Goal: Task Accomplishment & Management: Manage account settings

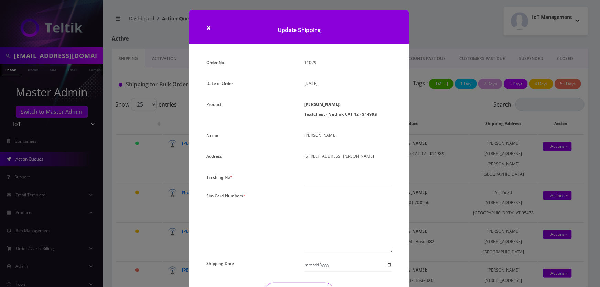
click at [427, 39] on div "× Update Shipping Order No. 11029 Date of Order August 18, 2025 Product SIMs: T…" at bounding box center [300, 143] width 600 height 287
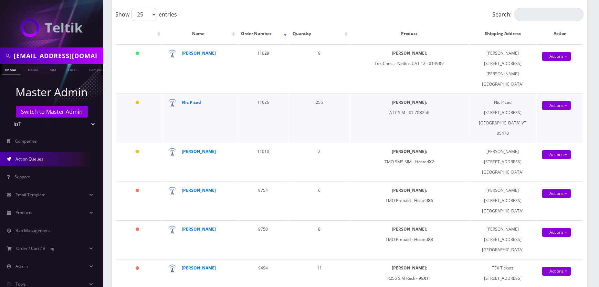
scroll to position [94, 0]
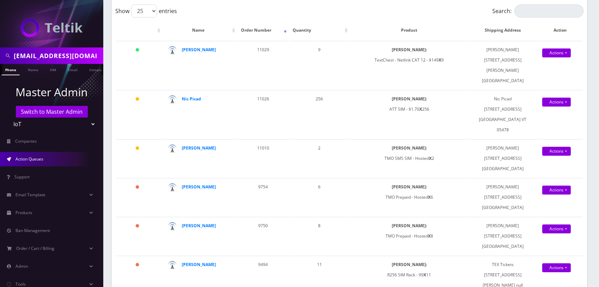
click at [94, 58] on input "support@textchest.com" at bounding box center [58, 55] width 88 height 13
type input "[PERSON_NAME]"
click at [39, 70] on link "Name" at bounding box center [32, 69] width 17 height 11
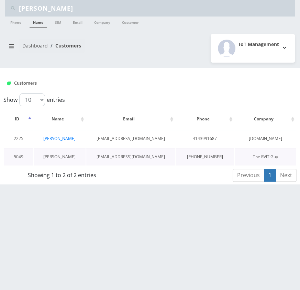
click at [60, 155] on link "[PERSON_NAME]" at bounding box center [59, 157] width 32 height 6
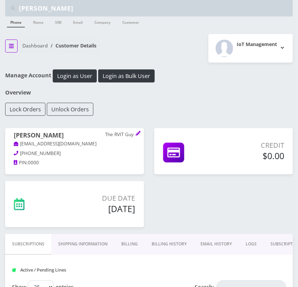
click at [16, 46] on button "breadcrumb" at bounding box center [11, 46] width 12 height 13
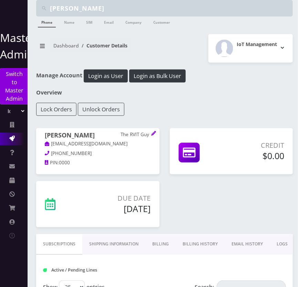
click at [12, 135] on link "Action Queues" at bounding box center [14, 139] width 28 height 12
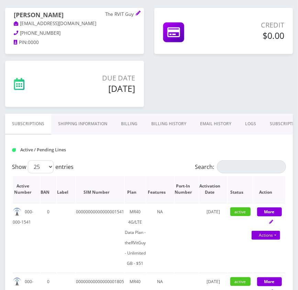
scroll to position [156, 0]
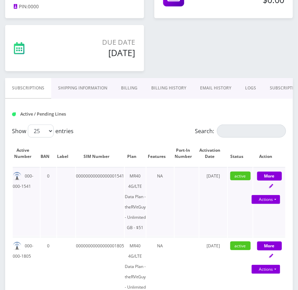
click at [79, 174] on td "00000000000000001541" at bounding box center [100, 201] width 48 height 69
copy td "00000000000000001541"
click at [114, 177] on td "00000000000000001541" at bounding box center [100, 201] width 48 height 69
drag, startPoint x: 113, startPoint y: 176, endPoint x: 75, endPoint y: 176, distance: 37.8
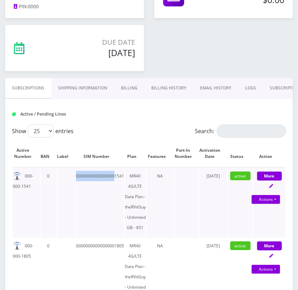
click at [75, 176] on tr "000-000-1541 0 00000000000000001541 MR40 4G/LTE Data Plan - theRVitGuy - Unlimi…" at bounding box center [149, 201] width 273 height 69
copy tr "0000000000000000"
click at [213, 57] on div "Jake Bryant The RVIT Guy jake@thervitguy.com 414-399-1687 PIN: 0000 Credit $0.00" at bounding box center [149, 21] width 298 height 113
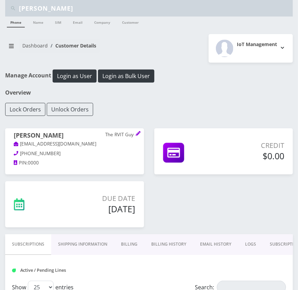
click at [99, 9] on input "[PERSON_NAME]" at bounding box center [155, 8] width 272 height 13
click at [71, 8] on input "[PERSON_NAME]" at bounding box center [155, 8] width 272 height 13
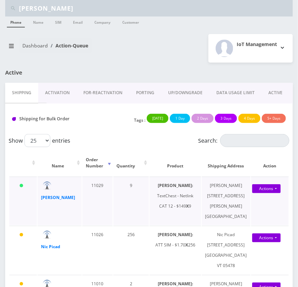
click at [142, 222] on td "9" at bounding box center [131, 201] width 36 height 49
click at [85, 219] on td "11029" at bounding box center [97, 201] width 30 height 49
click at [265, 188] on link "Actions" at bounding box center [266, 188] width 29 height 9
click at [259, 201] on link "Shipped" at bounding box center [267, 202] width 55 height 10
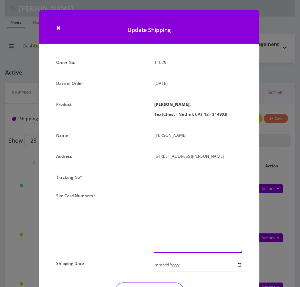
click at [196, 230] on textarea at bounding box center [198, 222] width 88 height 62
paste textarea "00000000000000001625 00000000000000004368 00000000000000004654 0000000000000000…"
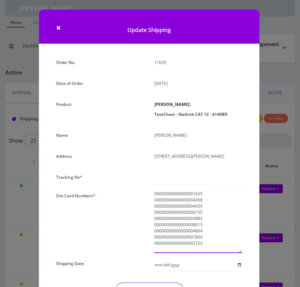
type textarea "00000000000000001625 00000000000000004368 00000000000000004654 0000000000000000…"
click at [187, 185] on input "text" at bounding box center [198, 178] width 88 height 13
type input "275363151890"
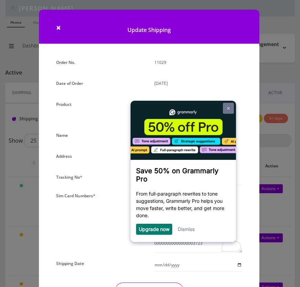
click at [229, 107] on img at bounding box center [228, 108] width 3 height 3
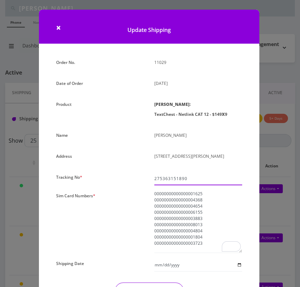
click at [203, 185] on input "275363151890" at bounding box center [198, 178] width 88 height 13
click at [196, 185] on input "275363151890" at bounding box center [198, 178] width 88 height 13
click at [196, 185] on input "text" at bounding box center [198, 178] width 88 height 13
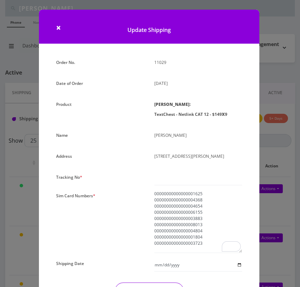
click at [162, 181] on div "Order No. 11029 Date of Order August 18, 2025 Product SIMs: TextChest - Netlink…" at bounding box center [149, 206] width 196 height 299
click at [165, 185] on input "text" at bounding box center [198, 178] width 88 height 13
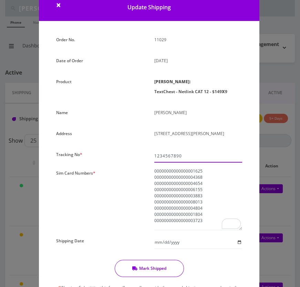
scroll to position [106, 0]
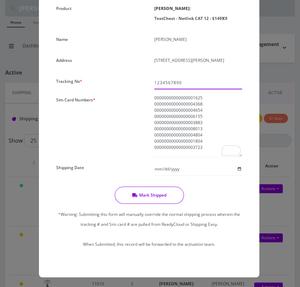
type input "1234567890"
click at [238, 165] on input "Shipping Date" at bounding box center [198, 169] width 88 height 13
click at [237, 168] on input "Shipping Date" at bounding box center [198, 169] width 88 height 13
type input "2025-08-18"
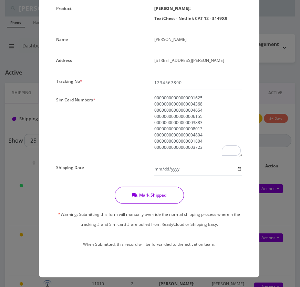
click at [149, 194] on button "Mark Shipped" at bounding box center [149, 195] width 69 height 17
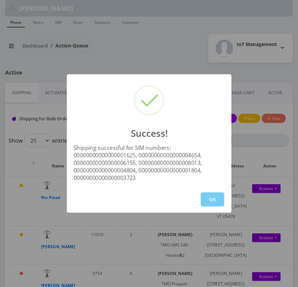
click at [210, 193] on button "OK" at bounding box center [212, 200] width 23 height 14
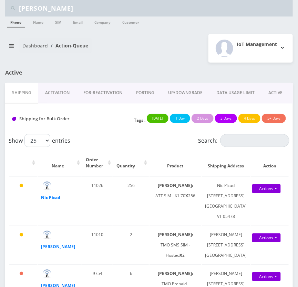
click at [59, 84] on link "Activation" at bounding box center [57, 93] width 38 height 20
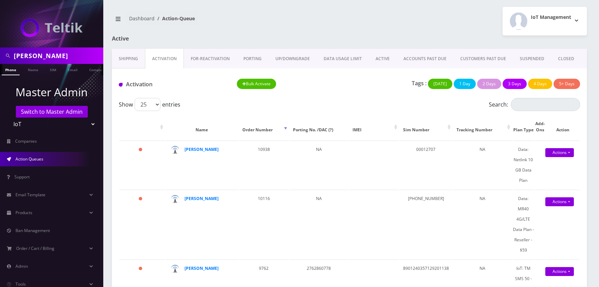
click at [135, 58] on link "Shipping" at bounding box center [128, 59] width 33 height 20
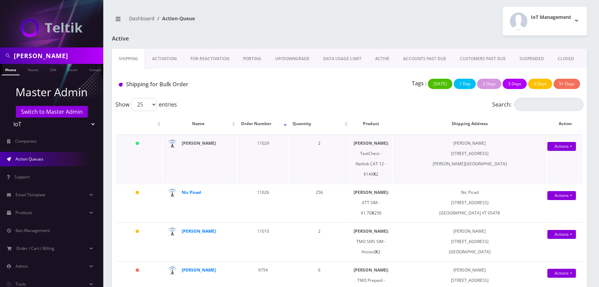
click at [194, 142] on strong "Eric Fuller" at bounding box center [199, 143] width 34 height 6
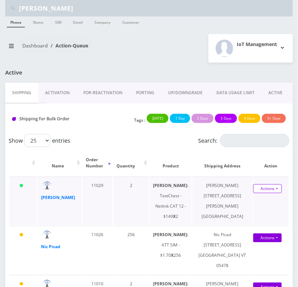
click at [275, 191] on link "Actions" at bounding box center [267, 188] width 29 height 9
click at [256, 202] on link "Shipped" at bounding box center [263, 202] width 55 height 10
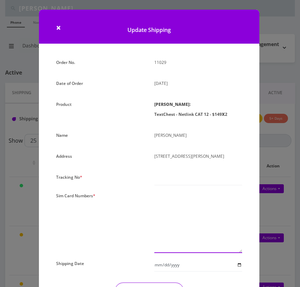
click at [166, 227] on textarea at bounding box center [198, 222] width 88 height 62
paste textarea "00000000000000004368 00000000000000003883"
type textarea "00000000000000004368 00000000000000003883"
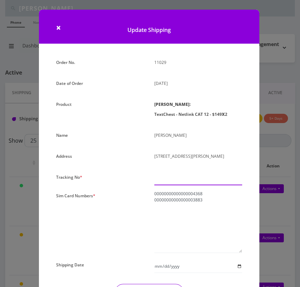
click at [170, 185] on input "text" at bounding box center [198, 178] width 88 height 13
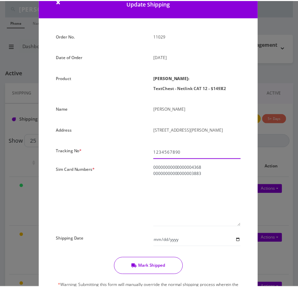
scroll to position [62, 0]
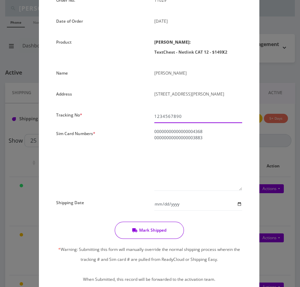
type input "1234567890"
click at [143, 237] on button "Mark Shipped" at bounding box center [149, 230] width 69 height 17
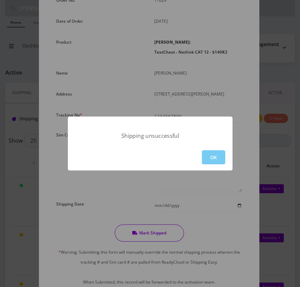
click at [218, 155] on button "OK" at bounding box center [213, 157] width 23 height 14
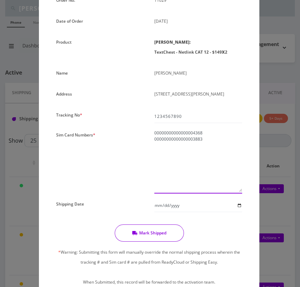
click at [198, 171] on textarea "00000000000000004368 00000000000000003883" at bounding box center [198, 161] width 88 height 62
click at [189, 144] on textarea "00000000000000004368 00000000000000003883" at bounding box center [198, 161] width 88 height 62
click at [192, 150] on textarea "00000000000000004368 00000000000000003883" at bounding box center [198, 161] width 88 height 62
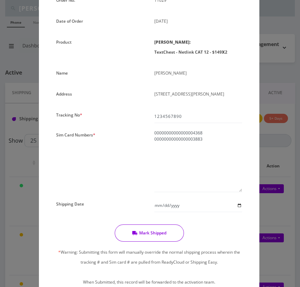
click at [149, 253] on div "Mark Shipped * Warning: Submitting this form will manually override the normal …" at bounding box center [149, 259] width 196 height 68
click at [151, 242] on button "Mark Shipped" at bounding box center [149, 233] width 69 height 17
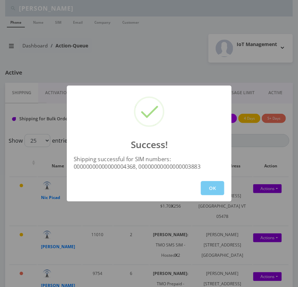
click at [222, 183] on button "OK" at bounding box center [212, 188] width 23 height 14
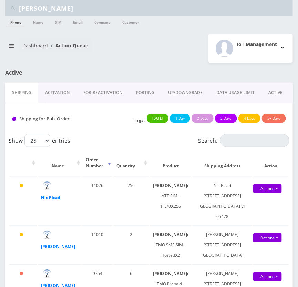
click at [63, 93] on link "Activation" at bounding box center [57, 93] width 38 height 20
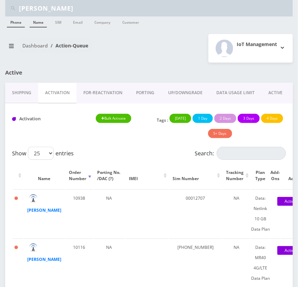
click at [34, 24] on link "Name" at bounding box center [38, 22] width 17 height 11
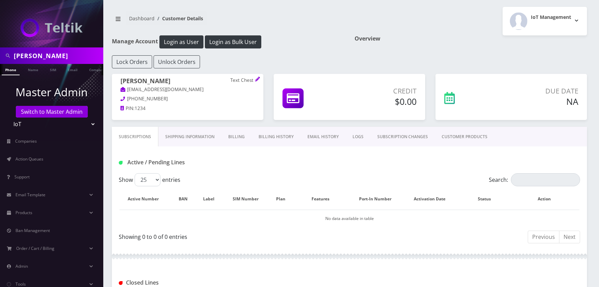
click at [395, 137] on link "SUBSCRIPTION CHANGES" at bounding box center [402, 137] width 64 height 20
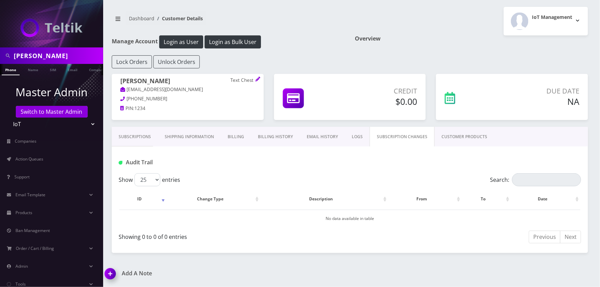
click at [135, 139] on link "Subscriptions" at bounding box center [135, 137] width 46 height 20
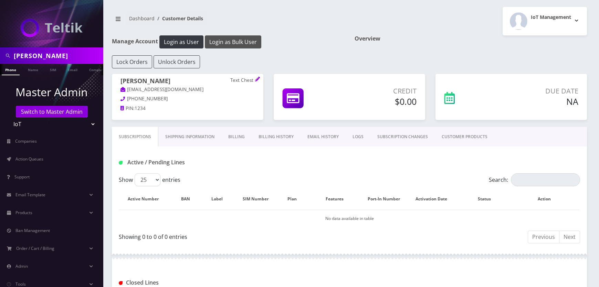
click at [243, 43] on button "Login as Bulk User" at bounding box center [233, 41] width 56 height 13
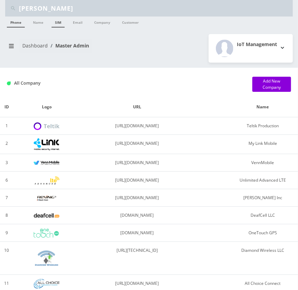
click at [62, 18] on link "SIM" at bounding box center [58, 22] width 13 height 11
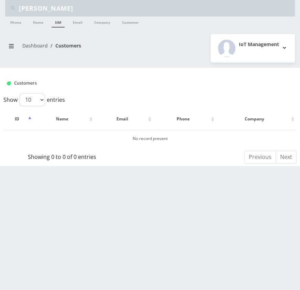
click at [76, 11] on input "[PERSON_NAME]" at bounding box center [156, 8] width 275 height 13
paste input "00000000000000004368"
type input "00000000000000004368"
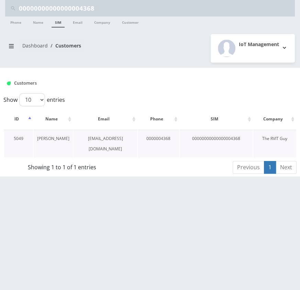
click at [55, 137] on link "[PERSON_NAME]" at bounding box center [53, 139] width 32 height 6
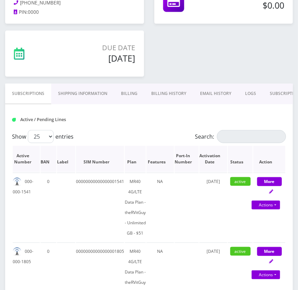
scroll to position [156, 0]
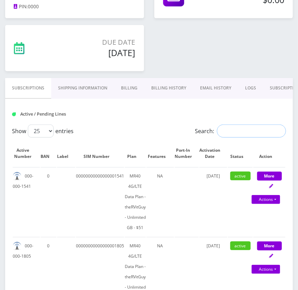
click at [227, 131] on input "Search:" at bounding box center [251, 131] width 69 height 13
click at [231, 131] on input "Search:" at bounding box center [251, 131] width 69 height 13
paste input "00000000000000004368"
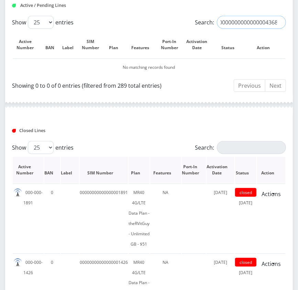
scroll to position [281, 0]
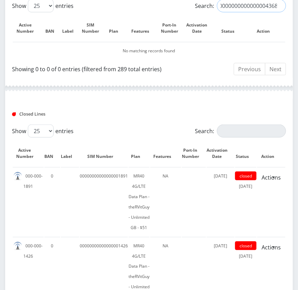
type input "00000000000000004368"
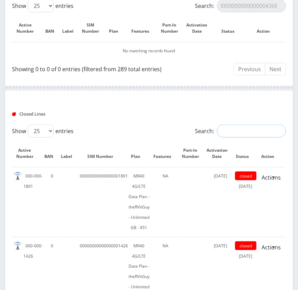
click at [261, 131] on input "Search:" at bounding box center [251, 131] width 69 height 13
paste input "00000000000000004368"
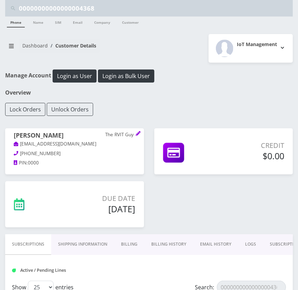
scroll to position [125, 0]
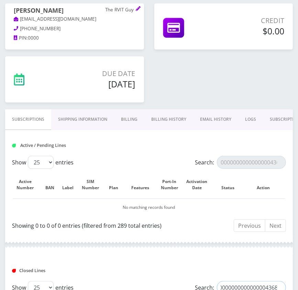
type input "00000000000000004368"
click at [274, 161] on input "00000000000000004368" at bounding box center [251, 162] width 69 height 13
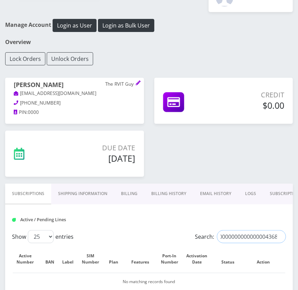
scroll to position [0, 0]
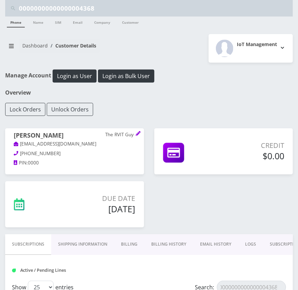
click at [106, 9] on input "00000000000000004368" at bounding box center [155, 8] width 272 height 13
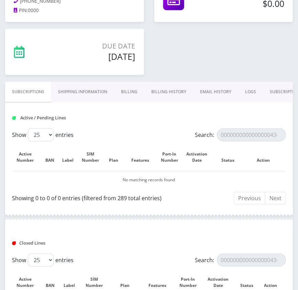
scroll to position [156, 0]
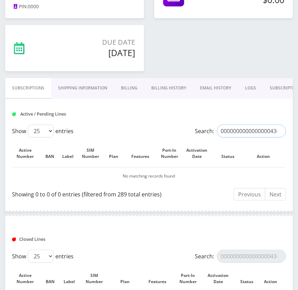
click at [253, 131] on input "00000000000000004368" at bounding box center [251, 131] width 69 height 13
click at [280, 130] on input "00000000000000004368" at bounding box center [251, 131] width 69 height 13
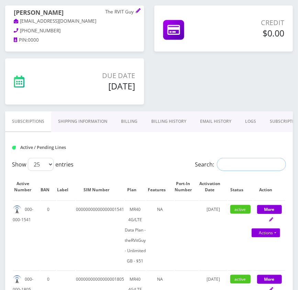
scroll to position [62, 0]
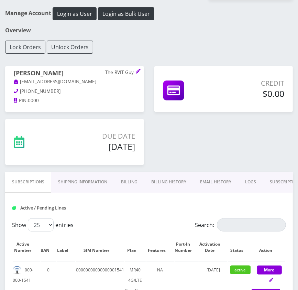
click at [230, 127] on div "Jake Bryant The RVIT Guy jake@thervitguy.com 414-399-1687 PIN: 0000 Credit $0.00" at bounding box center [149, 115] width 298 height 113
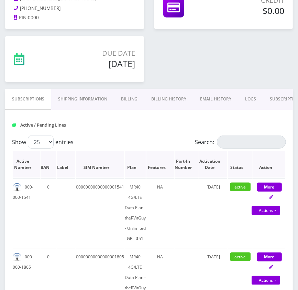
scroll to position [156, 0]
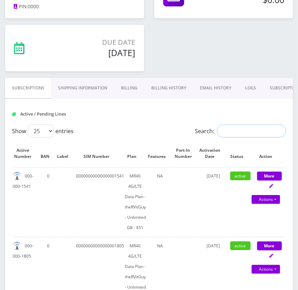
click at [234, 133] on input "Search:" at bounding box center [251, 131] width 69 height 13
paste input "00000000000000004368"
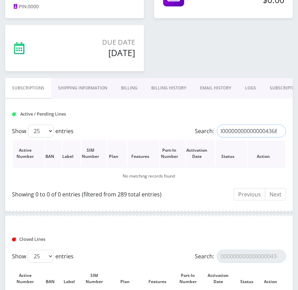
scroll to position [219, 0]
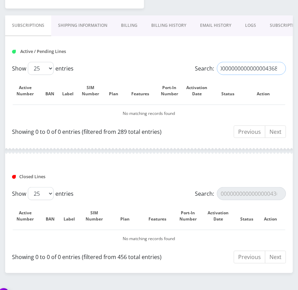
type input "00000000000000004368"
click at [280, 193] on input "00000000000000004368" at bounding box center [251, 193] width 69 height 13
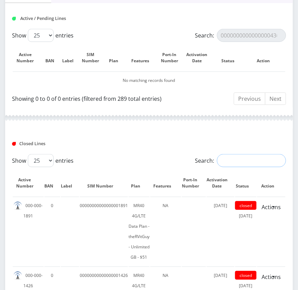
scroll to position [344, 0]
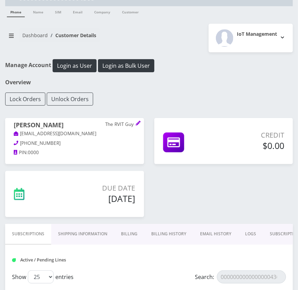
scroll to position [0, 0]
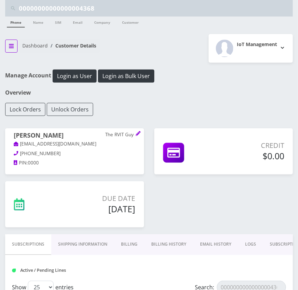
click at [15, 42] on button "breadcrumb" at bounding box center [11, 46] width 12 height 13
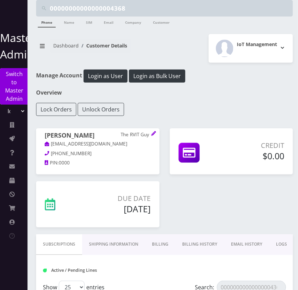
click at [111, 5] on input "00000000000000004368" at bounding box center [171, 8] width 242 height 13
paste input "3883"
type input "00000000000000003883"
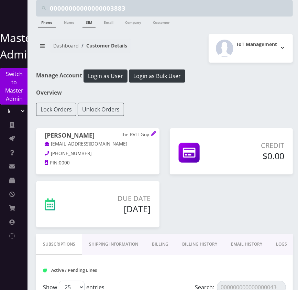
click at [84, 24] on link "SIM" at bounding box center [89, 22] width 13 height 11
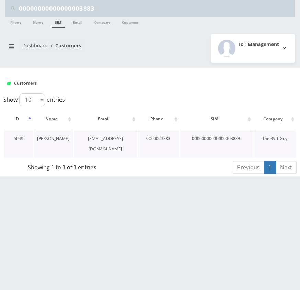
click at [53, 139] on link "[PERSON_NAME]" at bounding box center [53, 139] width 32 height 6
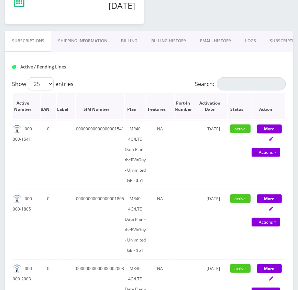
scroll to position [219, 0]
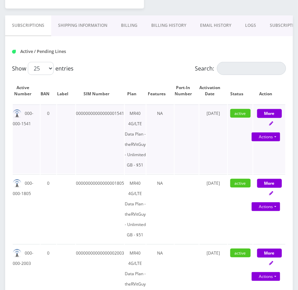
click at [28, 112] on td "000-000-1541" at bounding box center [26, 139] width 27 height 69
drag, startPoint x: 28, startPoint y: 112, endPoint x: 20, endPoint y: 122, distance: 12.0
click at [20, 122] on td "000-000-1541" at bounding box center [26, 139] width 27 height 69
click at [28, 110] on td "000-000-1541" at bounding box center [26, 139] width 27 height 69
drag, startPoint x: 28, startPoint y: 110, endPoint x: 20, endPoint y: 124, distance: 15.9
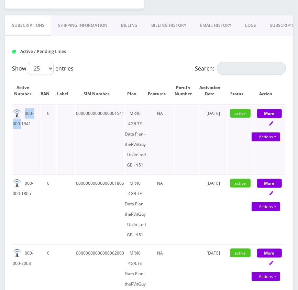
click at [20, 124] on td "000-000-1541" at bounding box center [26, 139] width 27 height 69
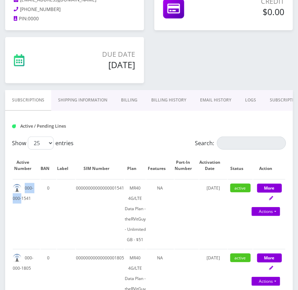
scroll to position [0, 0]
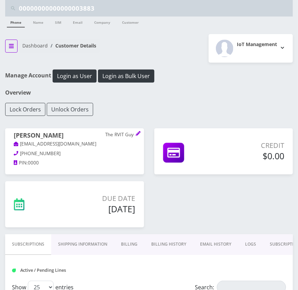
click at [8, 45] on button "breadcrumb" at bounding box center [11, 46] width 12 height 13
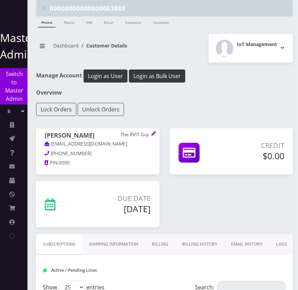
click at [21, 110] on select "Teltik Production My Link Mobile VennMobile Unlimited Advanced LTE [PERSON_NAME…" at bounding box center [13, 111] width 23 height 13
select select "14"
click at [2, 105] on select "Teltik Production My Link Mobile VennMobile Unlimited Advanced LTE [PERSON_NAME…" at bounding box center [13, 111] width 23 height 13
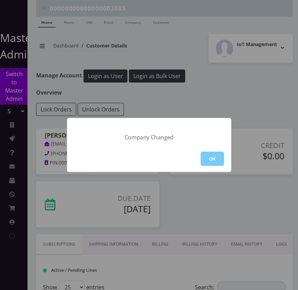
click at [207, 156] on button "OK" at bounding box center [212, 159] width 23 height 14
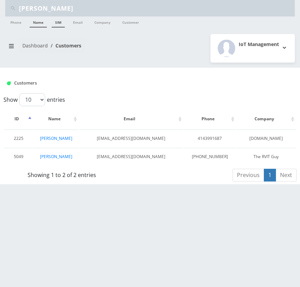
click at [55, 24] on link "SIM" at bounding box center [58, 22] width 13 height 11
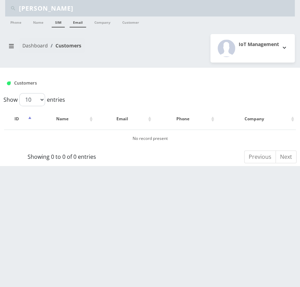
click at [77, 24] on link "Email" at bounding box center [77, 22] width 17 height 11
click at [69, 7] on input "Jake Bryant" at bounding box center [156, 8] width 274 height 13
paste input "00000000000000003883"
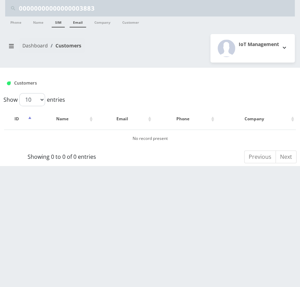
type input "00000000000000003883"
click at [62, 20] on link "SIM" at bounding box center [58, 22] width 13 height 11
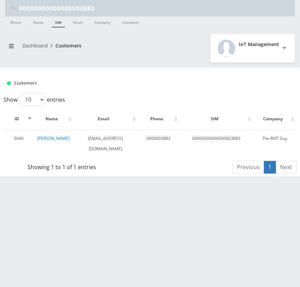
click at [64, 7] on input "00000000000000003883" at bounding box center [156, 8] width 274 height 13
type input "text"
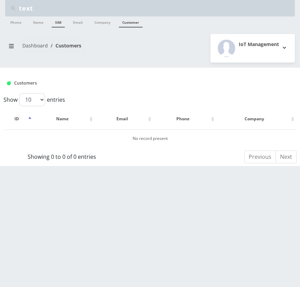
click at [128, 24] on link "Customer" at bounding box center [131, 22] width 24 height 11
click at [100, 24] on link "Company" at bounding box center [102, 22] width 23 height 11
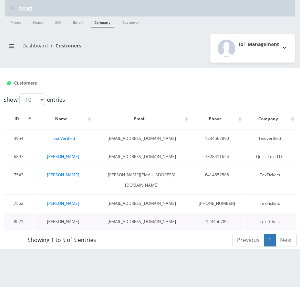
click at [68, 219] on link "[PERSON_NAME]" at bounding box center [63, 222] width 32 height 6
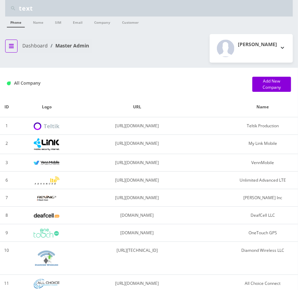
click at [14, 46] on button "breadcrumb" at bounding box center [11, 46] width 12 height 13
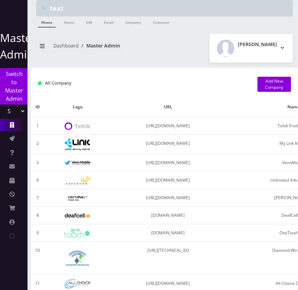
click at [14, 110] on select "Teltik Production My Link Mobile VennMobile Unlimited Advanced LTE Rexing Inc D…" at bounding box center [13, 111] width 23 height 13
select select "13"
click at [2, 105] on select "Teltik Production My Link Mobile VennMobile Unlimited Advanced LTE Rexing Inc D…" at bounding box center [13, 111] width 23 height 13
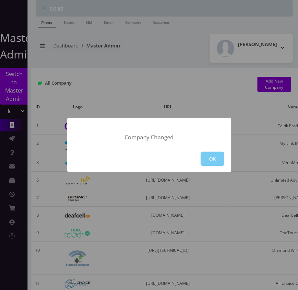
click at [223, 163] on button "OK" at bounding box center [212, 159] width 23 height 14
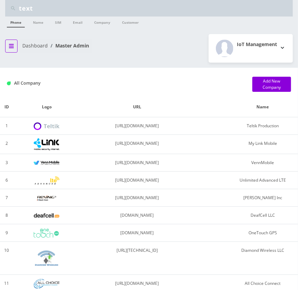
click at [12, 45] on icon "breadcrumb" at bounding box center [11, 46] width 5 height 4
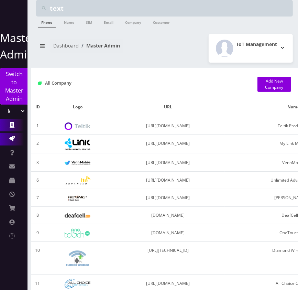
click at [7, 140] on link "Action Queues" at bounding box center [14, 139] width 28 height 12
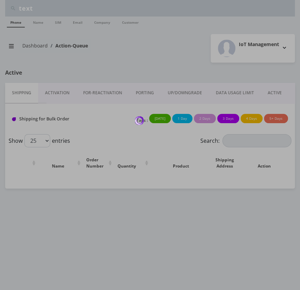
click at [10, 47] on div at bounding box center [150, 145] width 300 height 290
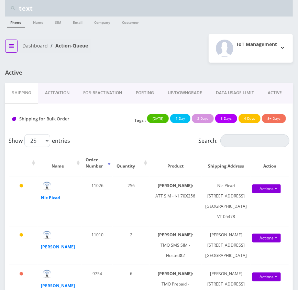
click at [10, 47] on icon "breadcrumb" at bounding box center [11, 46] width 5 height 4
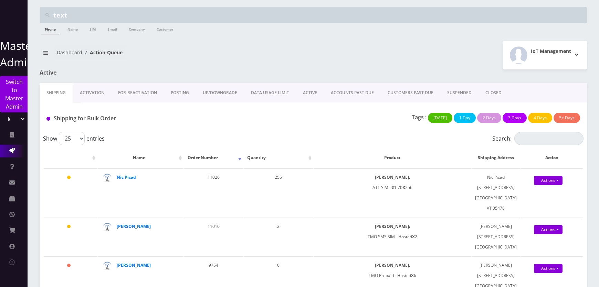
click at [7, 18] on div at bounding box center [14, 14] width 28 height 29
click at [52, 53] on nav "Dashboard Action-Queue" at bounding box center [174, 55] width 268 height 20
click at [46, 50] on icon "breadcrumb" at bounding box center [45, 53] width 5 height 6
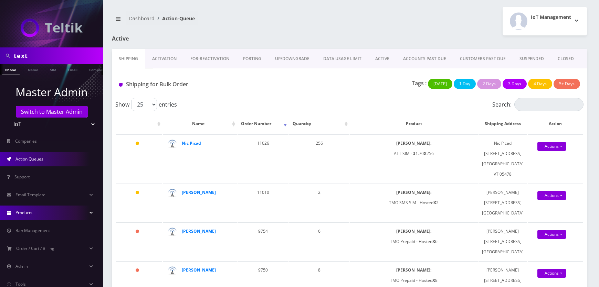
click at [62, 209] on link "Products" at bounding box center [51, 213] width 103 height 14
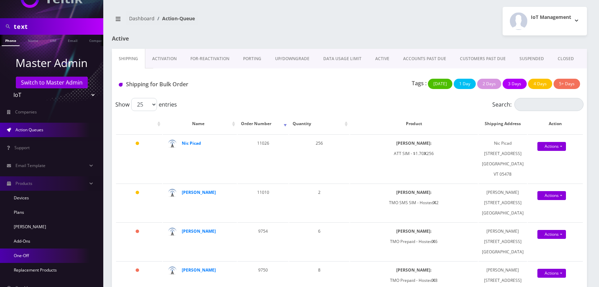
scroll to position [94, 0]
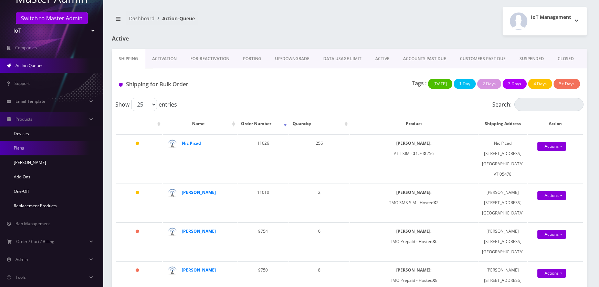
click at [46, 151] on link "Plans" at bounding box center [51, 148] width 103 height 14
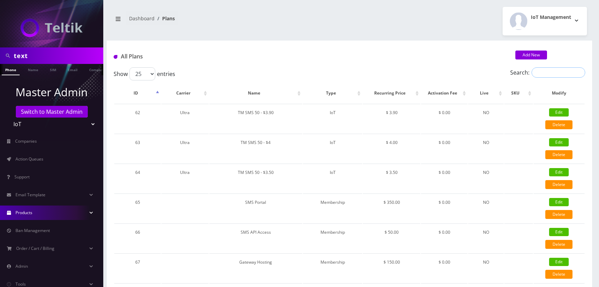
click at [557, 69] on input "Search:" at bounding box center [558, 72] width 54 height 10
drag, startPoint x: 450, startPoint y: 49, endPoint x: 465, endPoint y: 55, distance: 16.8
click at [450, 49] on div "All Plans Add New" at bounding box center [349, 54] width 485 height 27
click at [551, 72] on input "Search:" at bounding box center [558, 72] width 54 height 10
click at [398, 94] on th "Recurring Price" at bounding box center [391, 93] width 57 height 20
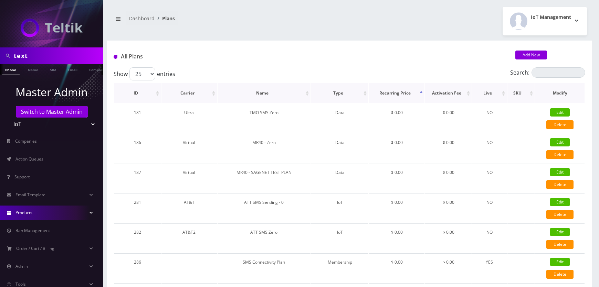
click at [398, 94] on th "Recurring Price" at bounding box center [396, 93] width 55 height 20
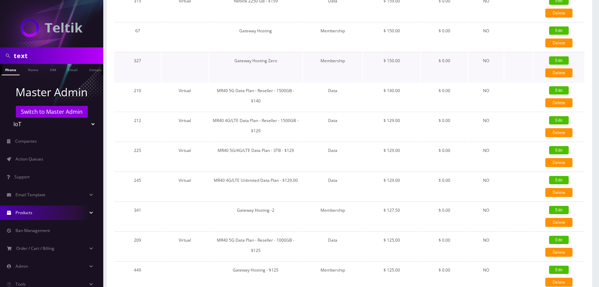
scroll to position [585, 0]
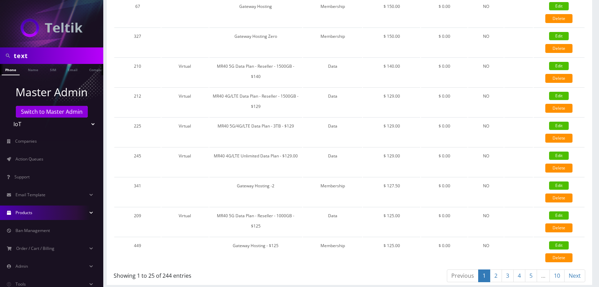
click at [497, 273] on link "2" at bounding box center [496, 276] width 12 height 13
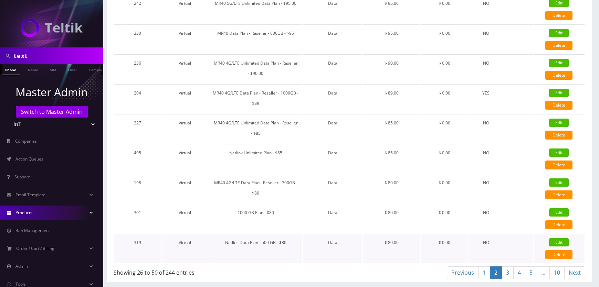
scroll to position [594, 0]
click at [509, 273] on link "3" at bounding box center [507, 273] width 12 height 13
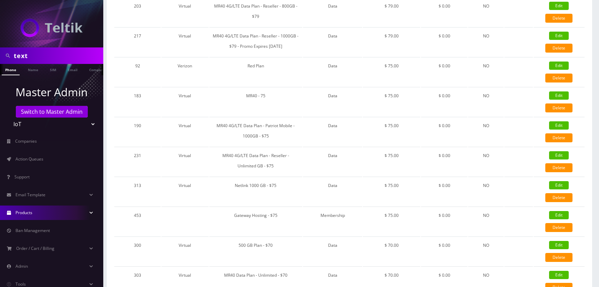
scroll to position [0, 0]
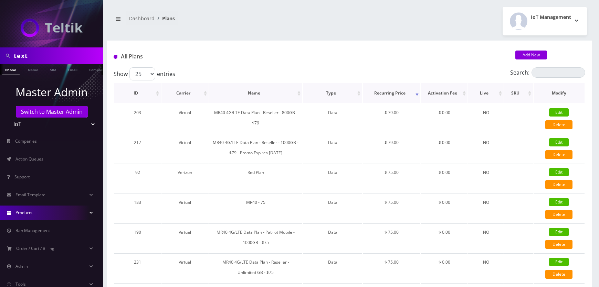
click at [267, 90] on th "Name" at bounding box center [255, 93] width 93 height 20
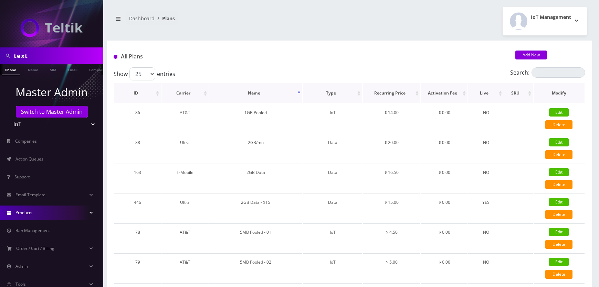
click at [401, 93] on th "Recurring Price" at bounding box center [391, 93] width 57 height 20
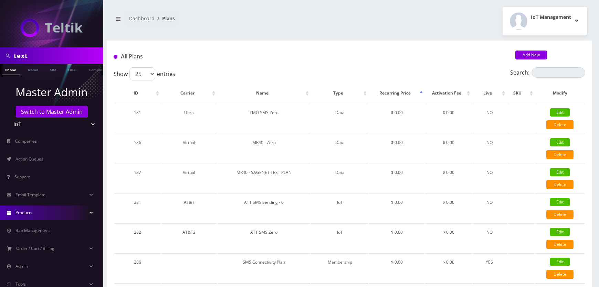
click at [407, 93] on th "Recurring Price" at bounding box center [396, 93] width 55 height 20
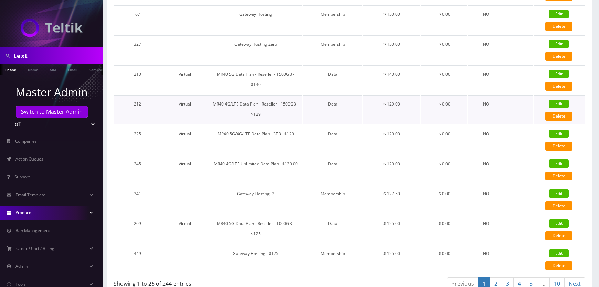
scroll to position [585, 0]
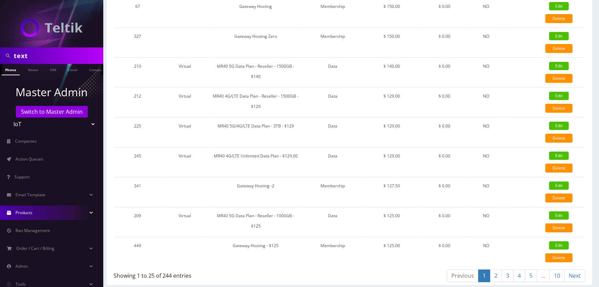
click at [498, 272] on link "2" at bounding box center [496, 276] width 12 height 13
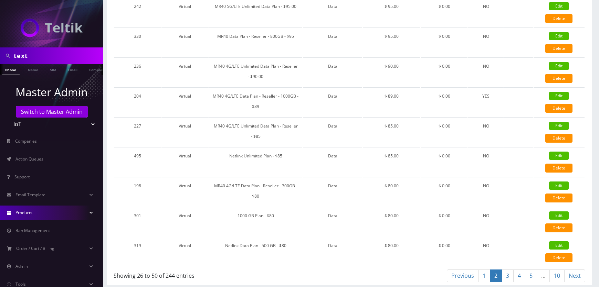
scroll to position [586, 0]
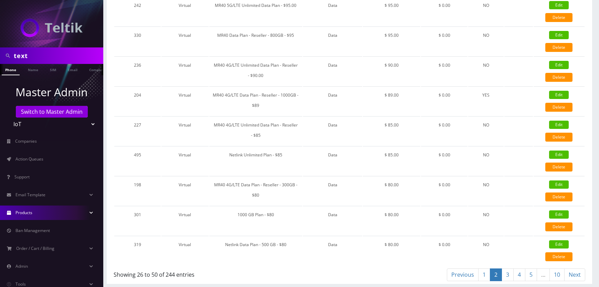
click at [506, 278] on link "3" at bounding box center [507, 275] width 12 height 13
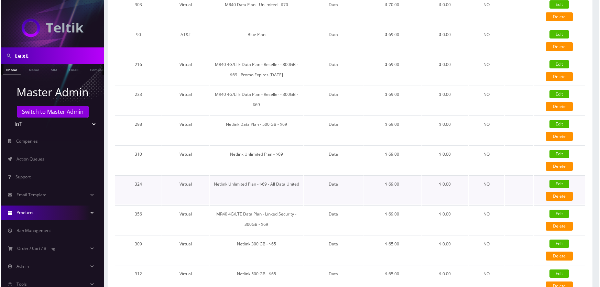
scroll to position [366, 0]
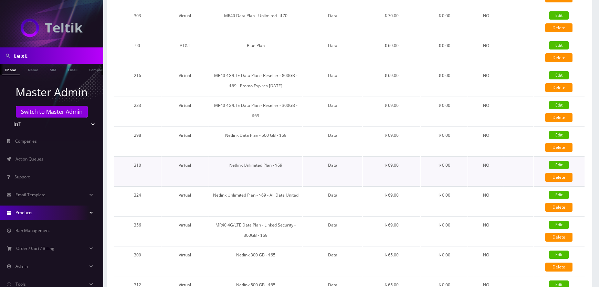
click at [557, 161] on link "Edit" at bounding box center [559, 165] width 20 height 8
type input "Netlink Unlimited Plan - $69"
select select "2"
select select "13"
select select "0"
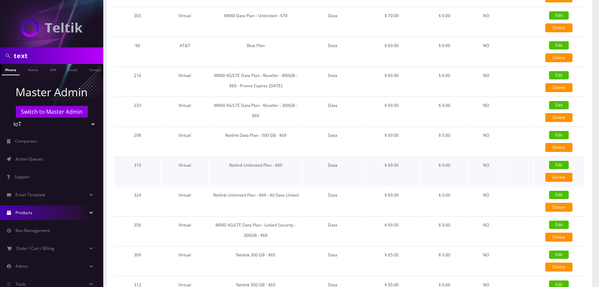
checkbox input "false"
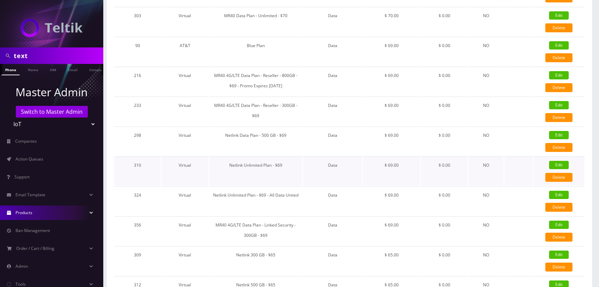
checkbox input "false"
type input "9999999999999"
type input "3.5"
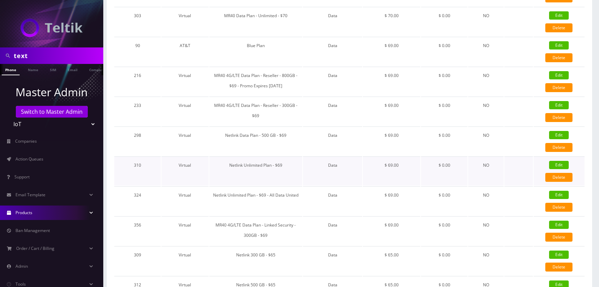
select select "0"
checkbox input "true"
checkbox input "false"
type input "69"
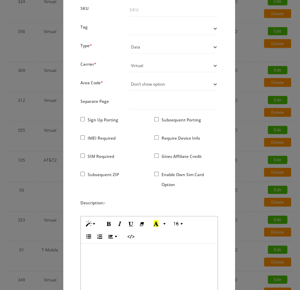
scroll to position [0, 0]
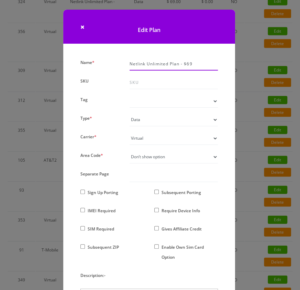
click at [149, 62] on input "Netlink Unlimited Plan - $69" at bounding box center [174, 63] width 88 height 13
click at [170, 63] on input "Netlink Unlimited Plan - $69" at bounding box center [174, 63] width 88 height 13
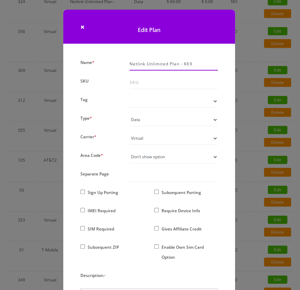
click at [170, 63] on input "Netlink Unlimited Plan - $69" at bounding box center [174, 63] width 88 height 13
click at [183, 65] on input "Netlink Unlimited Plan - $69" at bounding box center [174, 63] width 88 height 13
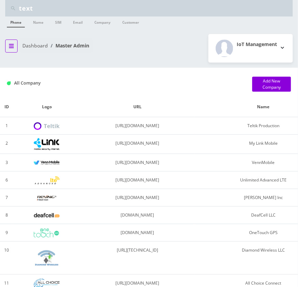
click at [14, 41] on button "breadcrumb" at bounding box center [11, 46] width 12 height 13
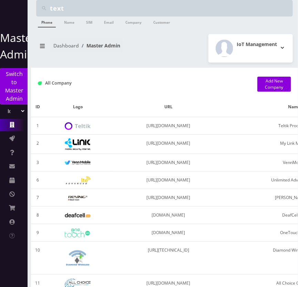
click at [17, 111] on select "Teltik Production My Link Mobile VennMobile Unlimited Advanced LTE [PERSON_NAME…" at bounding box center [13, 111] width 23 height 13
click at [18, 111] on select "Teltik Production My Link Mobile VennMobile Unlimited Advanced LTE [PERSON_NAME…" at bounding box center [13, 111] width 23 height 13
click at [14, 180] on link "Products" at bounding box center [14, 181] width 28 height 12
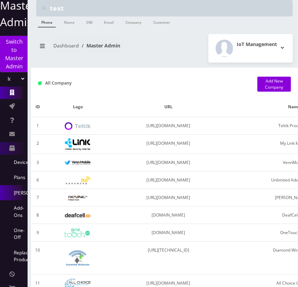
scroll to position [79, 0]
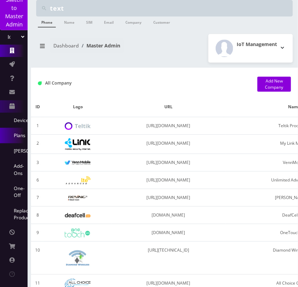
click at [23, 132] on link "Plans" at bounding box center [14, 135] width 28 height 15
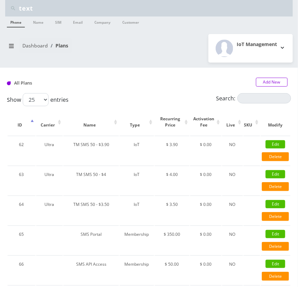
click at [270, 79] on link "Add New" at bounding box center [272, 82] width 32 height 9
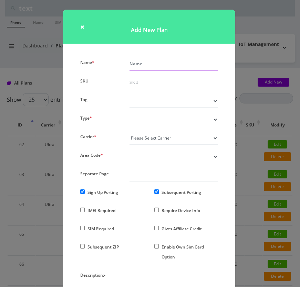
click at [169, 61] on input "Name *" at bounding box center [173, 63] width 88 height 13
click at [143, 61] on input "Name *" at bounding box center [173, 63] width 88 height 13
click at [129, 70] on span at bounding box center [129, 70] width 0 height 1
click at [182, 70] on input "Name *" at bounding box center [173, 63] width 88 height 13
paste input "00000000000000003883"
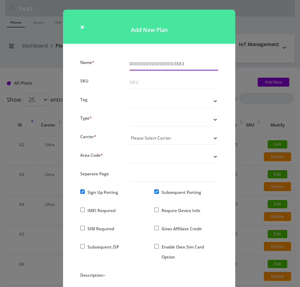
paste input "00000000000000003883"
type input "000000000000000038830000000000000000388300000000000000003883"
click at [160, 64] on input "Name *" at bounding box center [173, 63] width 88 height 13
paste input "Netlink Unlimited Plan - $69"
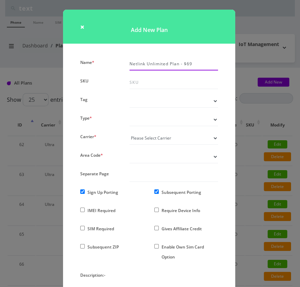
click at [188, 65] on input "Netlink Unlimited Plan - $69" at bounding box center [173, 63] width 88 height 13
click at [189, 66] on input "Netlink Unlimited Plan - $69" at bounding box center [173, 63] width 88 height 13
type input "Netlink Unlimited Plan - $0"
click at [217, 101] on select "Tag" at bounding box center [173, 101] width 88 height 13
click at [216, 103] on select "Tag" at bounding box center [173, 101] width 88 height 13
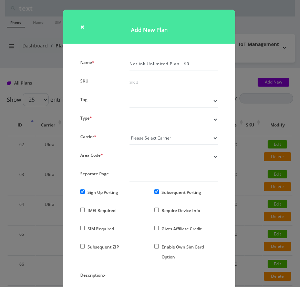
click at [212, 119] on select "Voice Data Wearable Membership Digits Cloud IoT" at bounding box center [173, 119] width 88 height 13
select select "2"
click at [129, 113] on select "Voice Data Wearable Membership Digits Cloud IoT" at bounding box center [173, 119] width 88 height 13
click at [41, 63] on div "× Add New Plan Name * Netlink Unlimited Plan - $0 SKU Tag Type * Voice Data Wea…" at bounding box center [150, 143] width 300 height 287
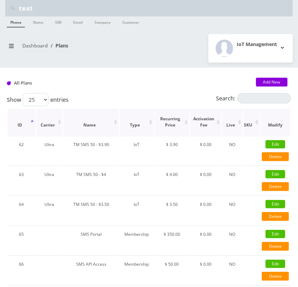
click at [206, 117] on th "Activation Fee" at bounding box center [205, 122] width 31 height 26
click at [167, 115] on th "Recurring Price" at bounding box center [171, 122] width 35 height 26
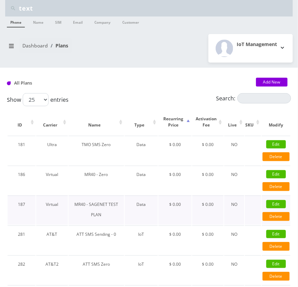
click at [104, 203] on td "MR40 - SAGENET TEST PLAN" at bounding box center [95, 210] width 55 height 29
copy td "MR40 - SAGENET TEST PLAN"
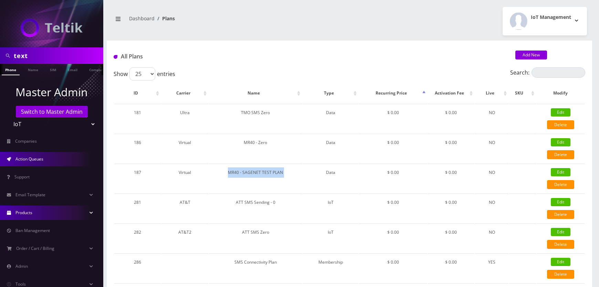
click at [54, 162] on link "Action Queues" at bounding box center [51, 159] width 103 height 14
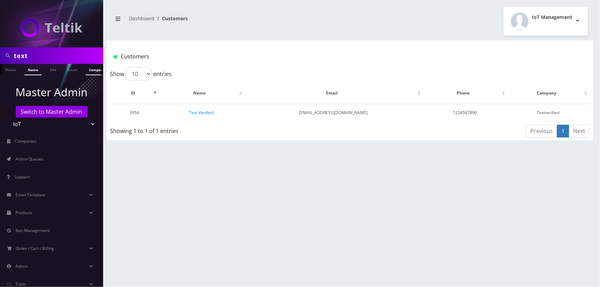
click at [91, 69] on link "Company" at bounding box center [97, 69] width 23 height 11
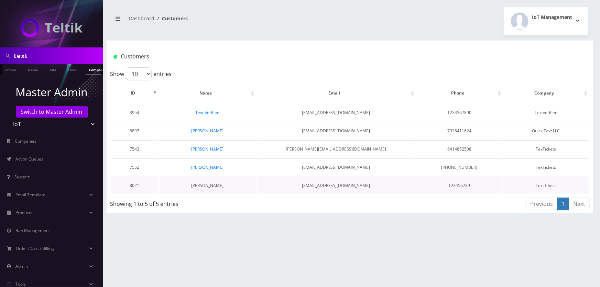
click at [206, 184] on link "[PERSON_NAME]" at bounding box center [207, 186] width 32 height 6
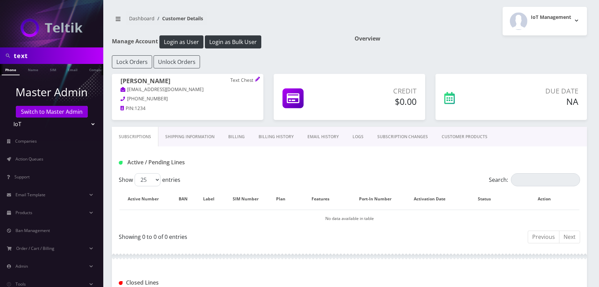
click at [330, 139] on link "EMAIL HISTORY" at bounding box center [322, 137] width 45 height 20
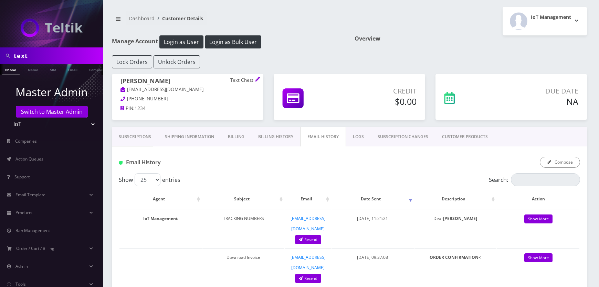
click at [352, 132] on link "LOGS" at bounding box center [358, 137] width 25 height 20
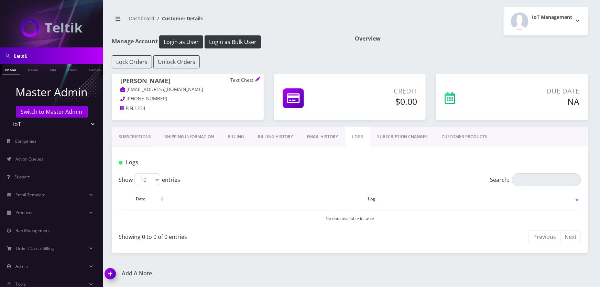
click at [391, 137] on link "SUBSCRIPTION CHANGES" at bounding box center [403, 137] width 64 height 20
click at [456, 134] on link "CUSTOMER PRODUCTS" at bounding box center [465, 137] width 60 height 20
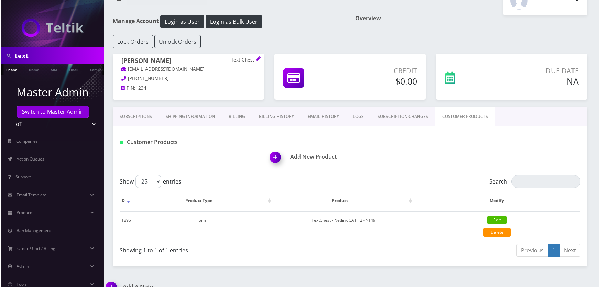
scroll to position [31, 0]
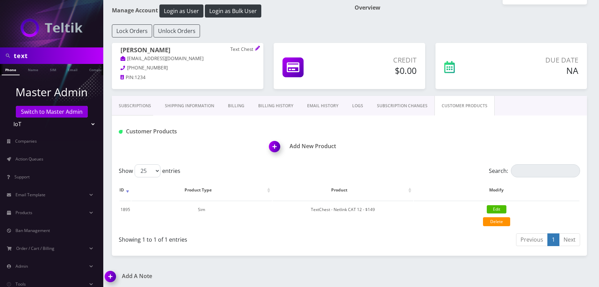
click at [310, 147] on h1 "Add New Product" at bounding box center [428, 146] width 318 height 7
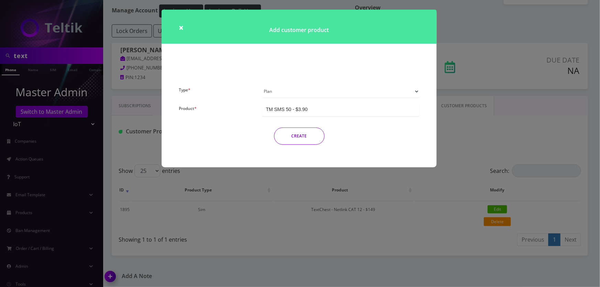
click at [296, 91] on select "Plan Device Sim Addon One-off" at bounding box center [340, 91] width 157 height 13
click at [294, 110] on div "TM SMS 50 - $3.90" at bounding box center [287, 109] width 42 height 7
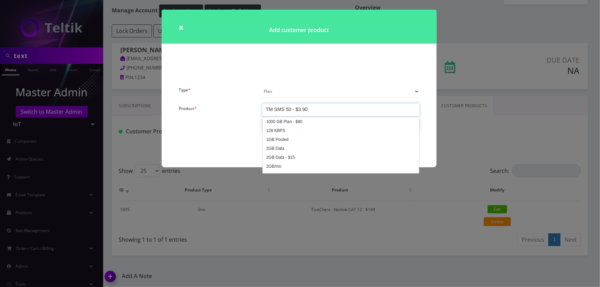
scroll to position [1657, 0]
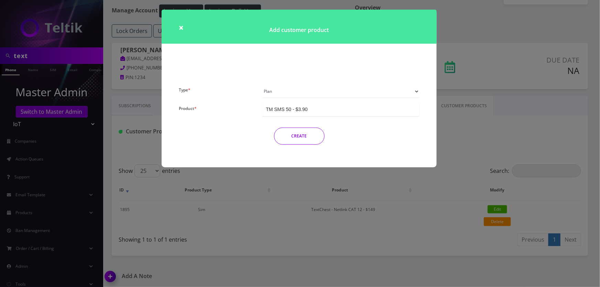
click at [294, 110] on div "TM SMS 50 - $3.90" at bounding box center [287, 109] width 42 height 7
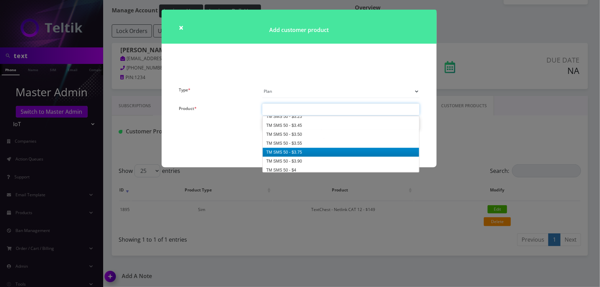
paste input "MR40 - SAGENET TEST PLAN"
type input "MR40 - SAGENET TEST PLAN"
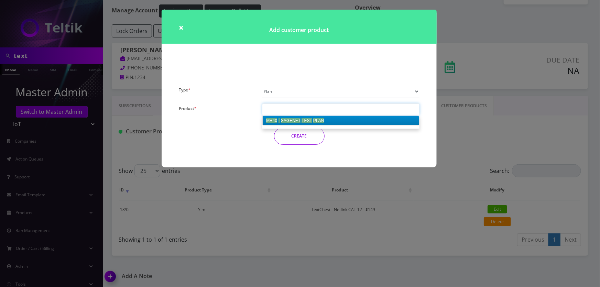
scroll to position [0, 0]
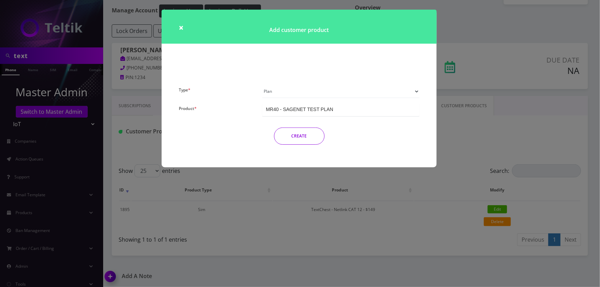
click at [306, 131] on button "CREATE" at bounding box center [299, 136] width 51 height 17
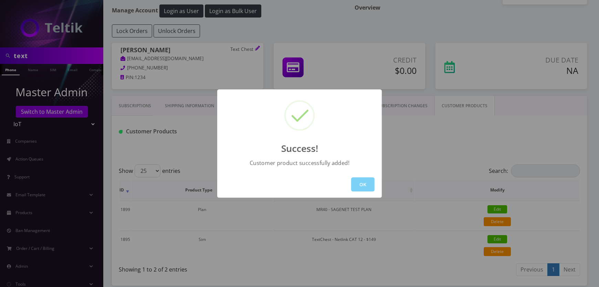
click at [358, 187] on button "OK" at bounding box center [362, 185] width 23 height 14
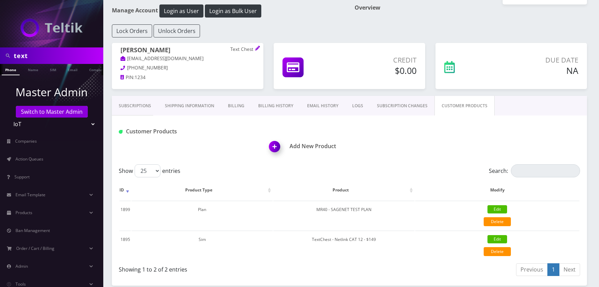
click at [307, 141] on div "Add New Product" at bounding box center [428, 142] width 314 height 33
click at [302, 144] on h1 "Add New Product" at bounding box center [428, 146] width 318 height 7
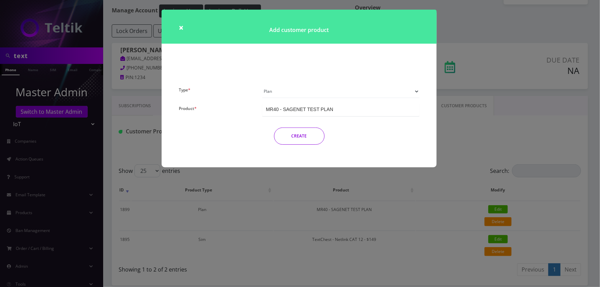
click at [293, 109] on div "MR40 - SAGENET TEST PLAN" at bounding box center [299, 109] width 67 height 7
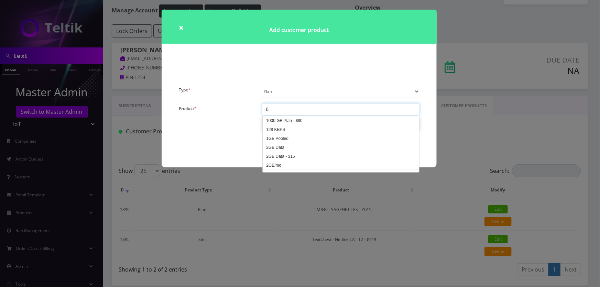
type input "69"
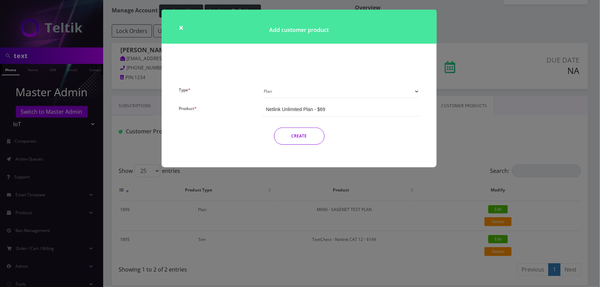
click at [311, 130] on button "CREATE" at bounding box center [299, 136] width 51 height 17
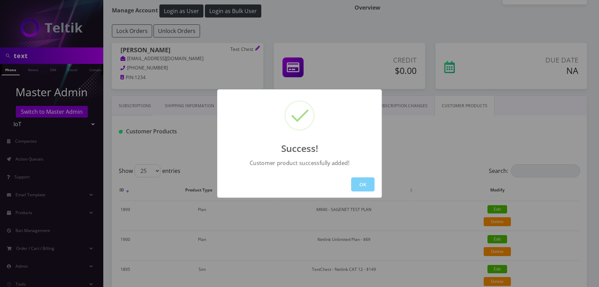
click at [461, 123] on div "Success! Customer product successfully added! OK" at bounding box center [299, 143] width 599 height 287
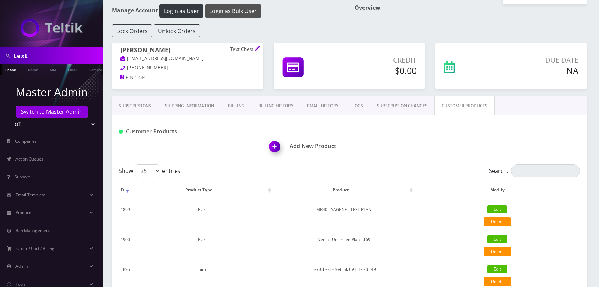
click at [242, 12] on button "Login as Bulk User" at bounding box center [233, 10] width 56 height 13
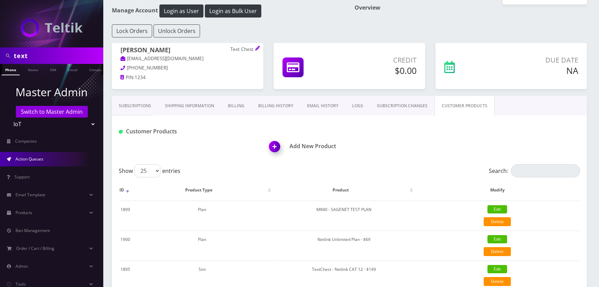
click at [68, 154] on link "Action Queues" at bounding box center [51, 159] width 103 height 14
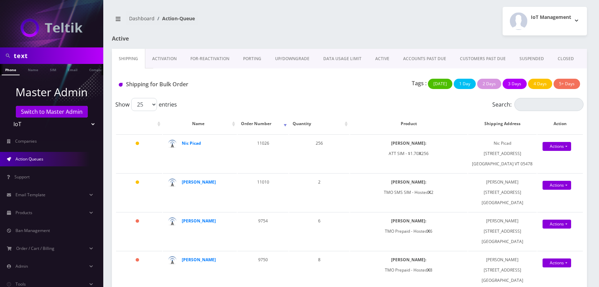
click at [169, 61] on link "Activation" at bounding box center [164, 59] width 38 height 20
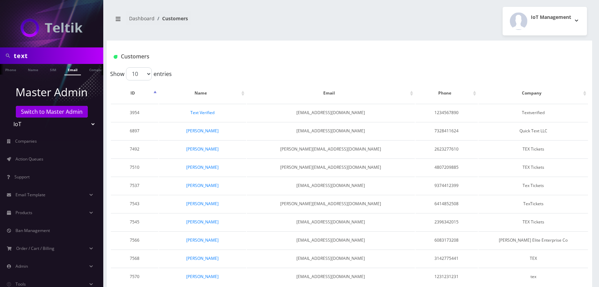
scroll to position [0, 3]
click at [90, 69] on link "Company" at bounding box center [93, 69] width 23 height 11
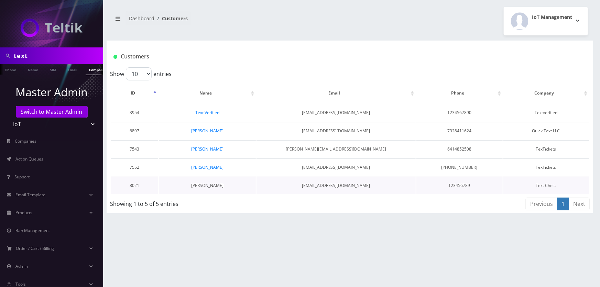
click at [208, 183] on link "[PERSON_NAME]" at bounding box center [207, 186] width 32 height 6
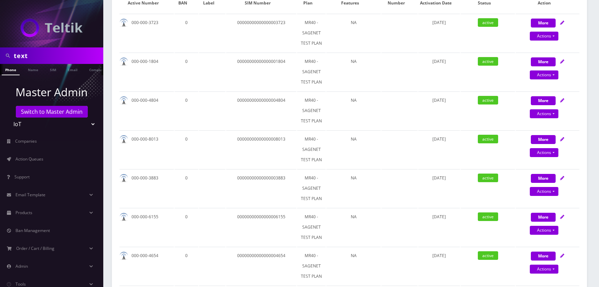
scroll to position [94, 0]
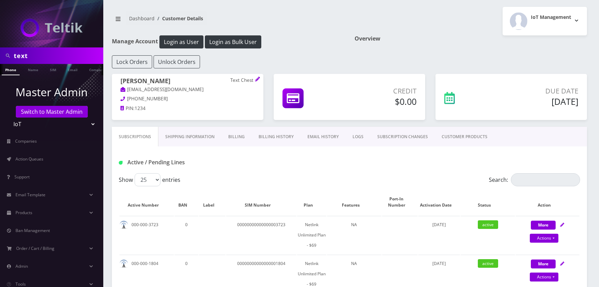
click at [189, 139] on link "Shipping Information" at bounding box center [189, 137] width 63 height 20
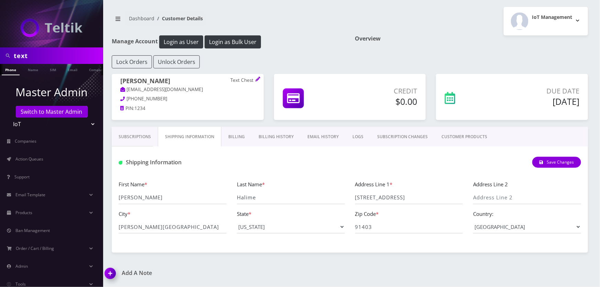
click at [274, 136] on link "Billing History" at bounding box center [276, 137] width 49 height 20
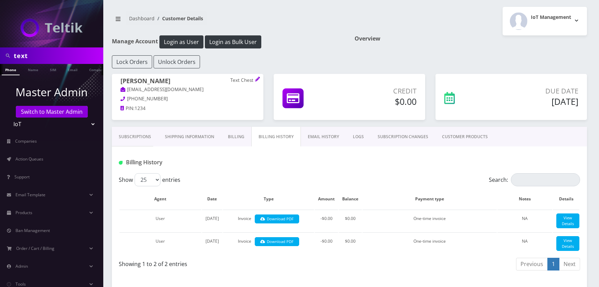
click at [311, 137] on link "EMAIL HISTORY" at bounding box center [323, 137] width 45 height 20
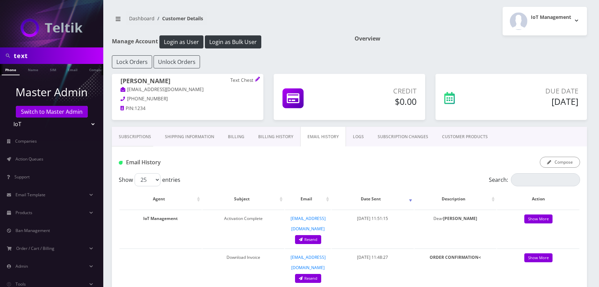
click at [463, 137] on link "CUSTOMER PRODUCTS" at bounding box center [465, 137] width 60 height 20
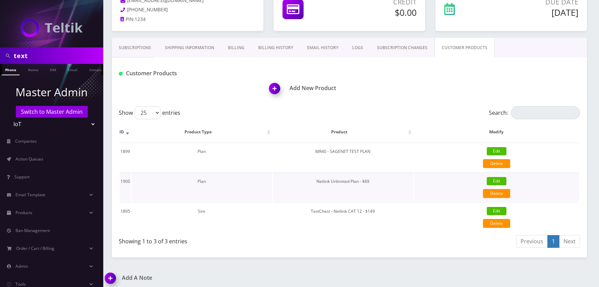
scroll to position [92, 0]
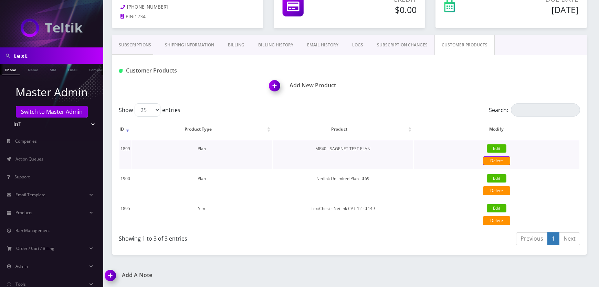
click at [495, 161] on link "Delete" at bounding box center [496, 161] width 27 height 9
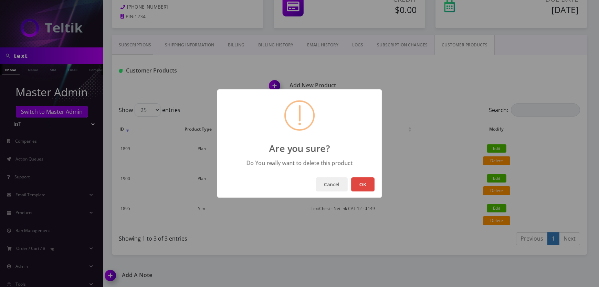
click at [364, 180] on button "OK" at bounding box center [362, 185] width 23 height 14
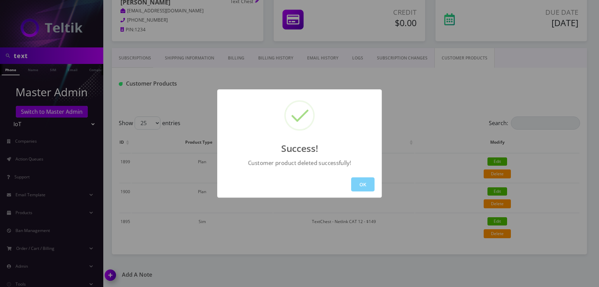
scroll to position [62, 0]
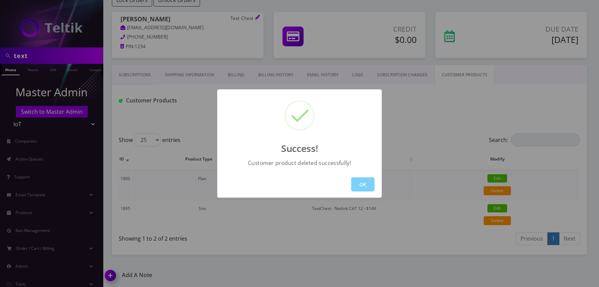
click at [363, 183] on button "OK" at bounding box center [362, 185] width 23 height 14
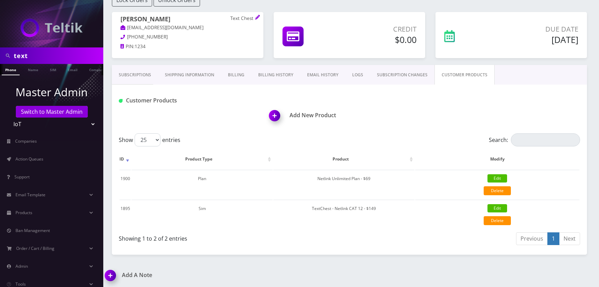
click at [538, 68] on div "Subscriptions Shipping Information Billing Billing History EMAIL HISTORY LOGS S…" at bounding box center [349, 75] width 475 height 20
